Goal: Task Accomplishment & Management: Use online tool/utility

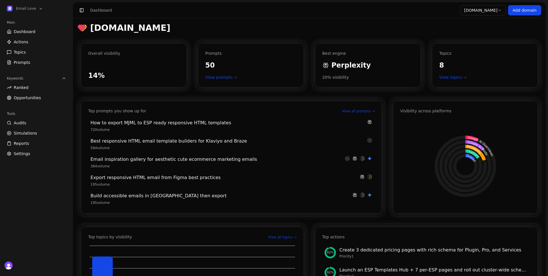
click at [25, 43] on span "Actions" at bounding box center [21, 42] width 15 height 6
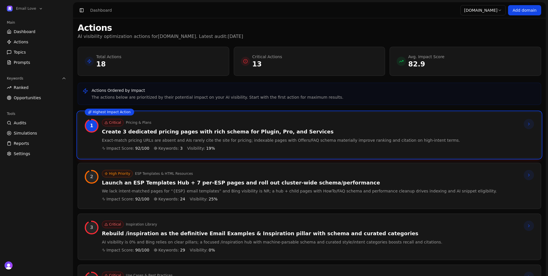
click at [27, 62] on span "Prompts" at bounding box center [22, 63] width 17 height 6
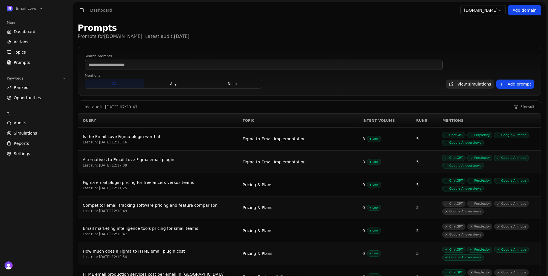
click at [422, 122] on div "Runs" at bounding box center [424, 121] width 17 height 5
click at [415, 121] on div "Runs" at bounding box center [421, 121] width 24 height 5
click at [376, 119] on div "Intent Volume" at bounding box center [379, 121] width 43 height 5
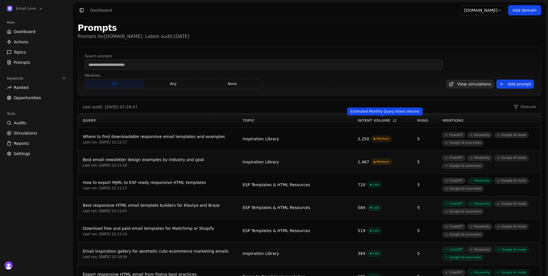
click at [378, 121] on div "Intent Volume" at bounding box center [383, 121] width 50 height 5
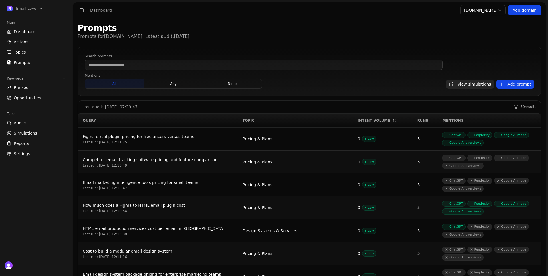
click at [18, 90] on span "Ranked" at bounding box center [21, 88] width 15 height 6
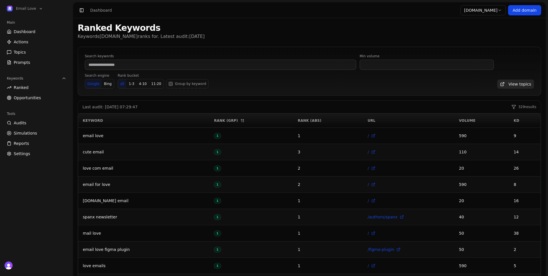
click at [476, 121] on div "Volume" at bounding box center [482, 121] width 46 height 5
